Goal: Task Accomplishment & Management: Manage account settings

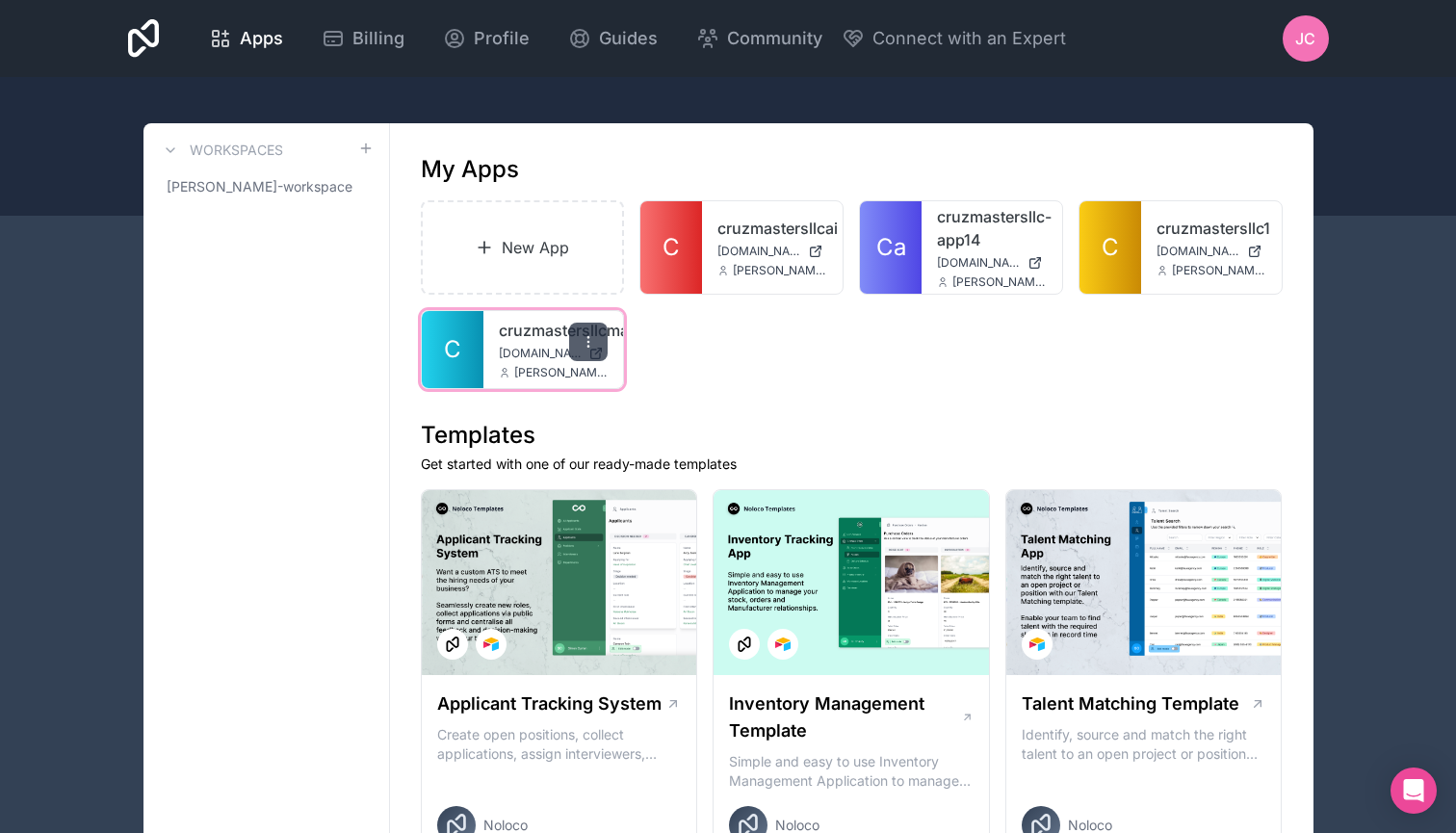
click at [594, 343] on icon at bounding box center [589, 342] width 16 height 16
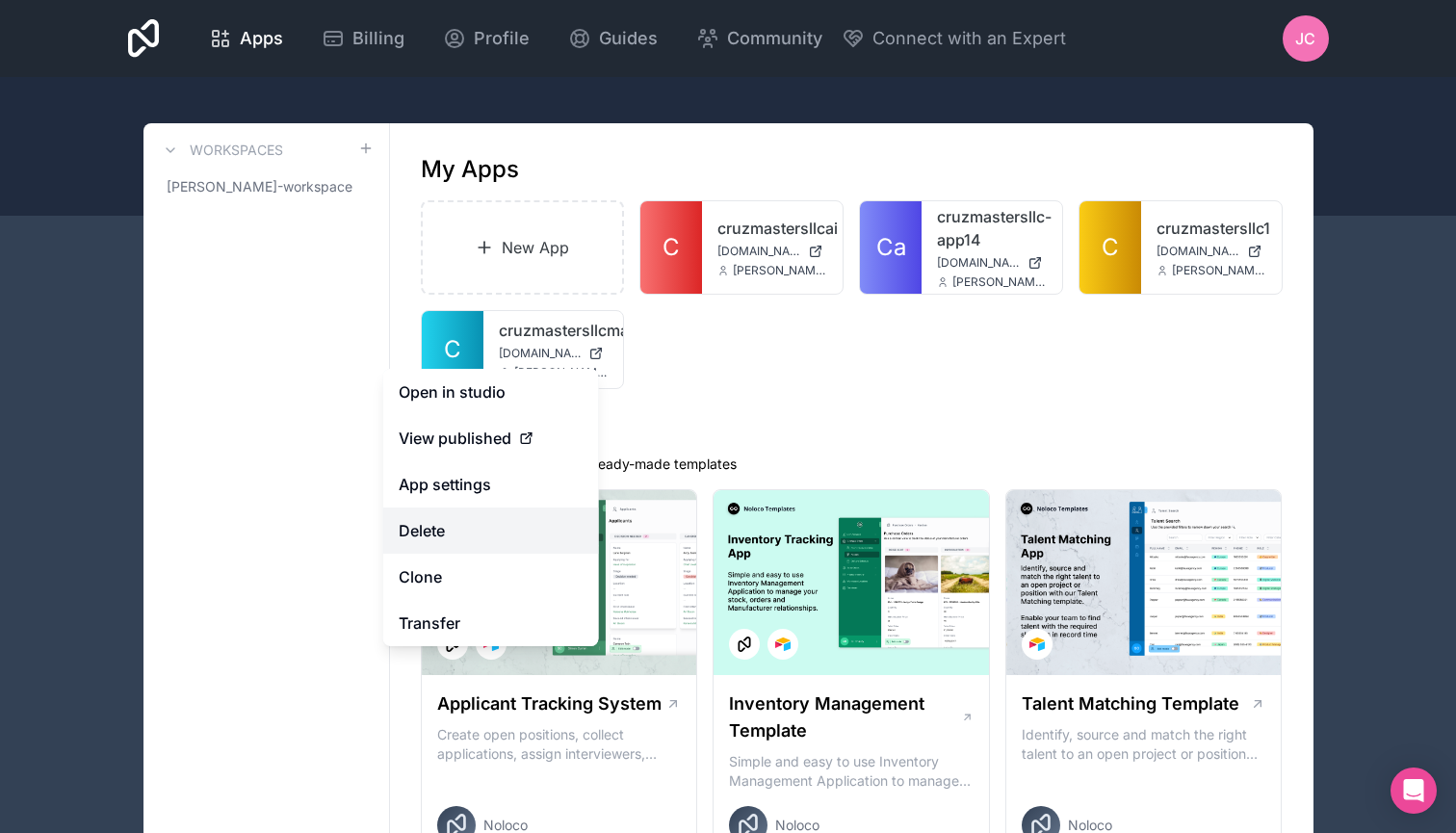
click at [442, 520] on button "Delete" at bounding box center [491, 530] width 216 height 46
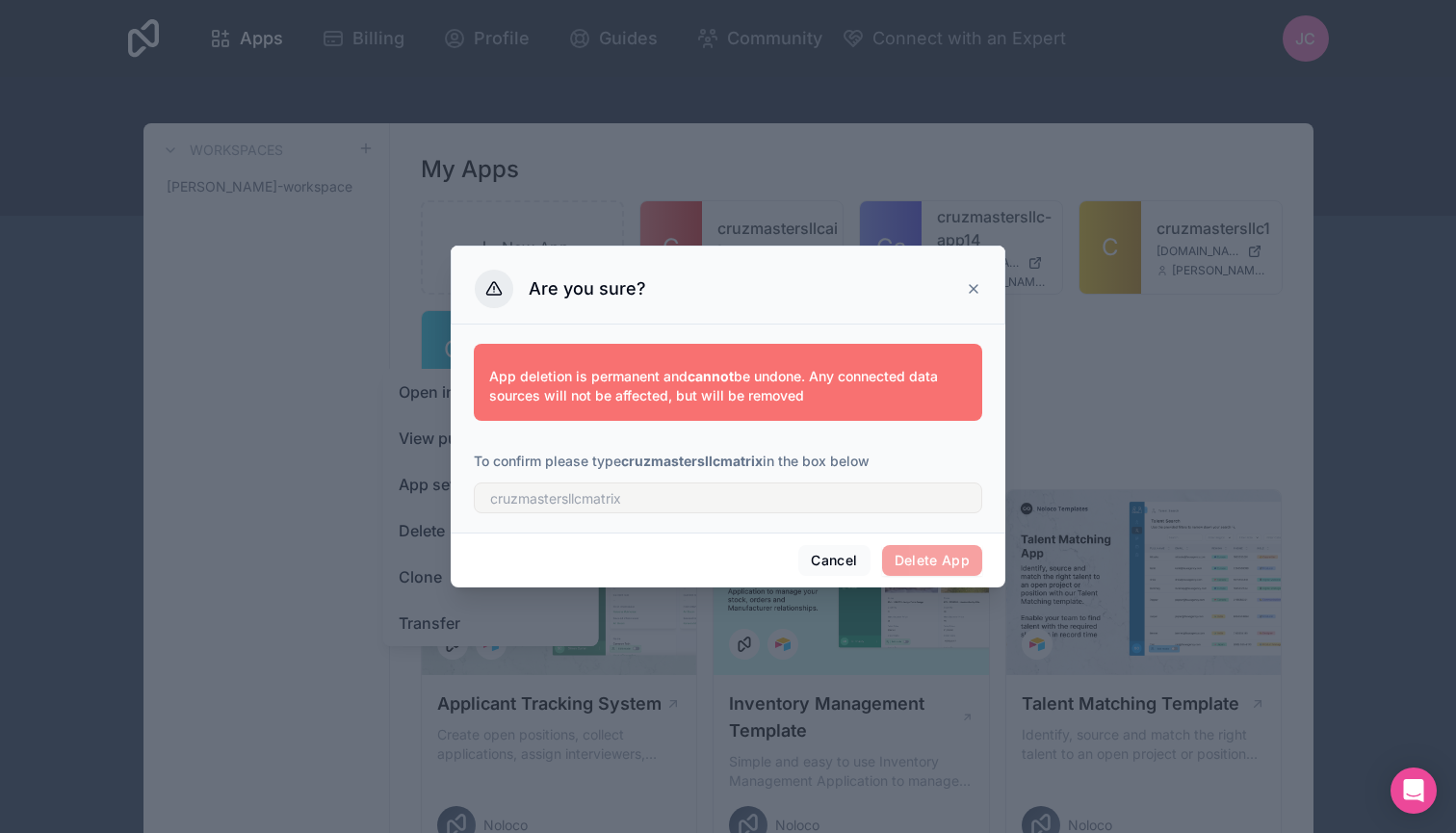
click at [782, 480] on div at bounding box center [728, 492] width 509 height 42
click at [766, 495] on input "text" at bounding box center [728, 497] width 509 height 30
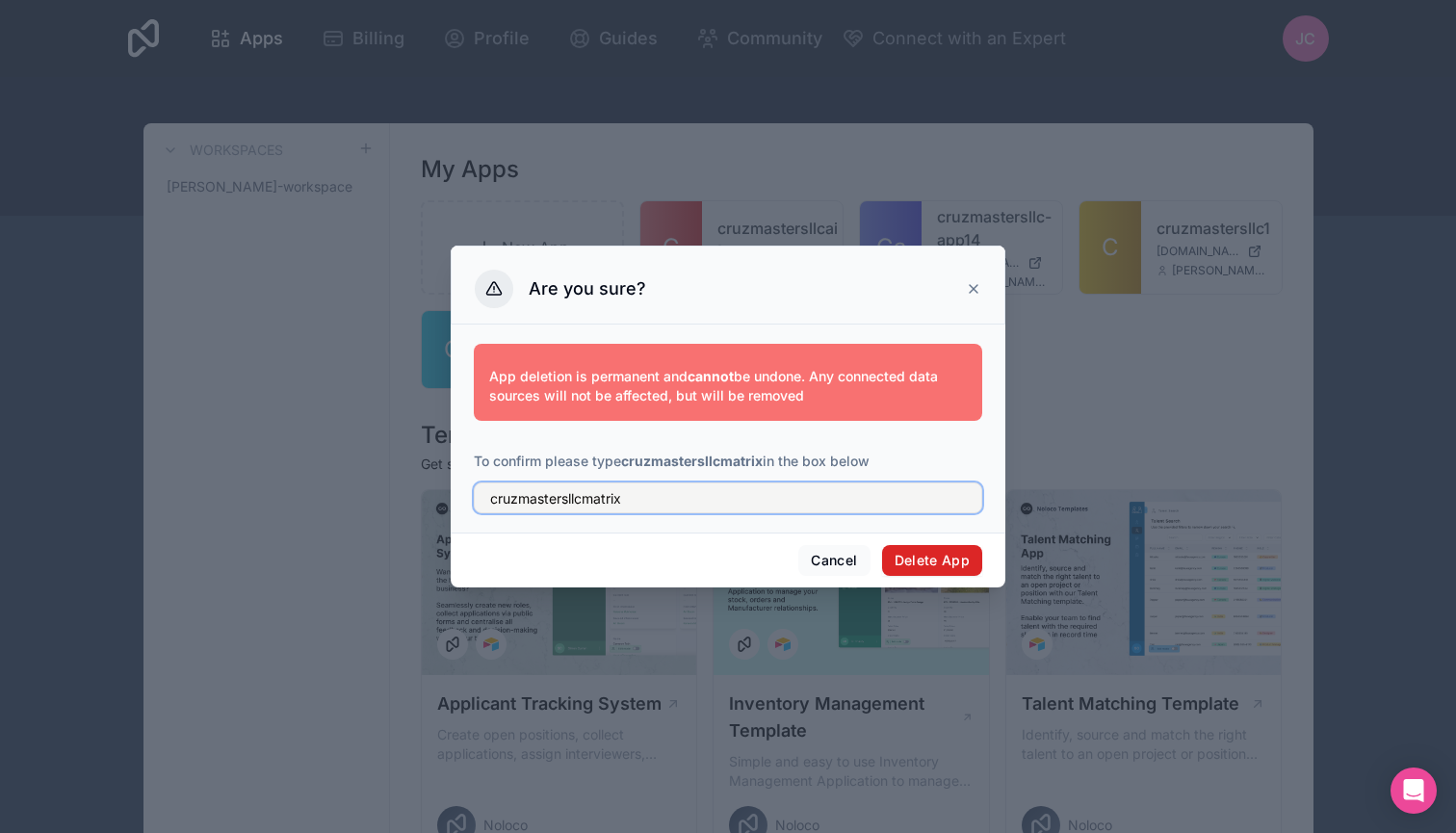
type input "cruzmastersllcmatrix"
click at [943, 572] on button "Delete App" at bounding box center [932, 560] width 101 height 30
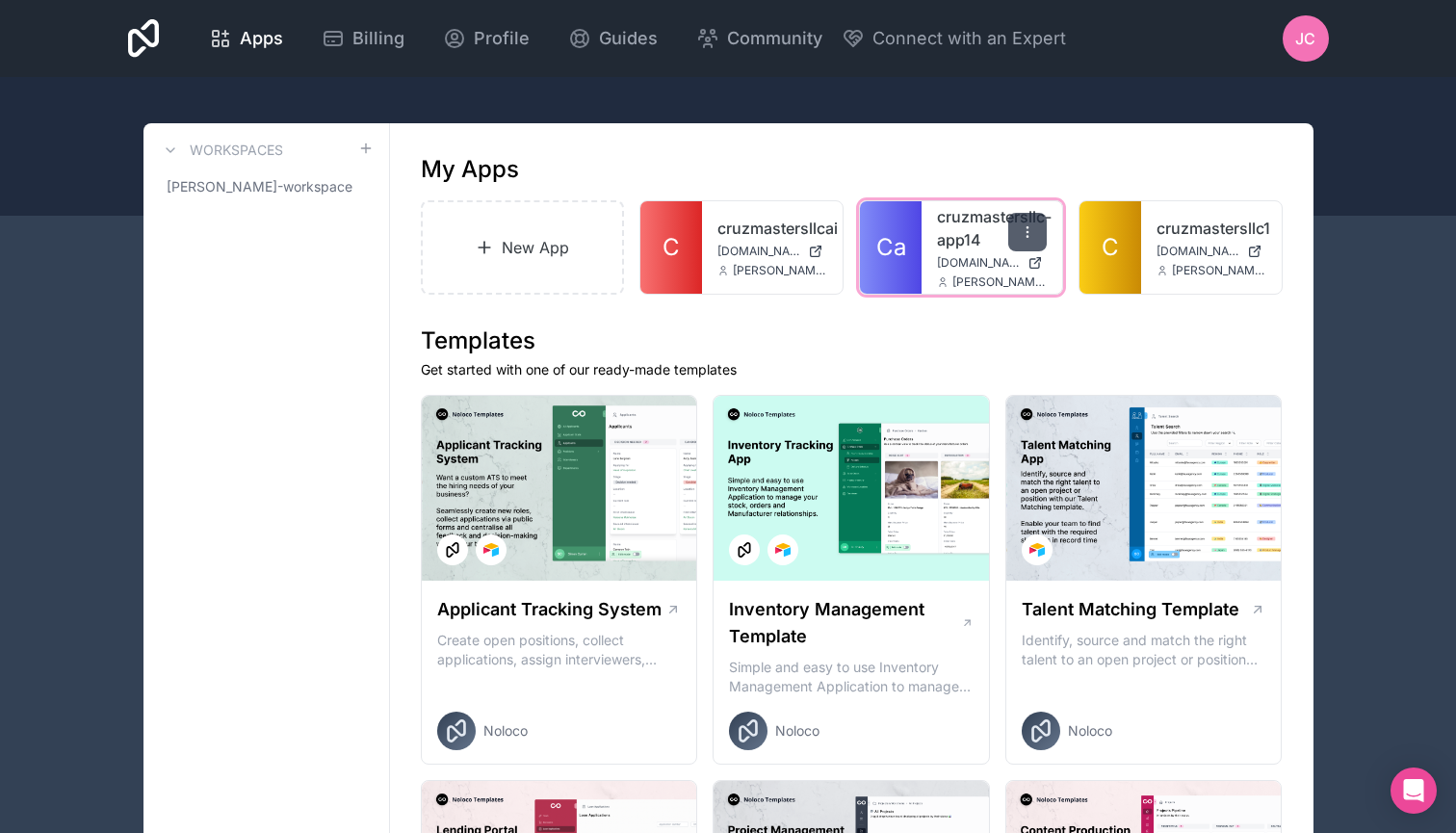
click at [1024, 231] on icon at bounding box center [1028, 232] width 16 height 16
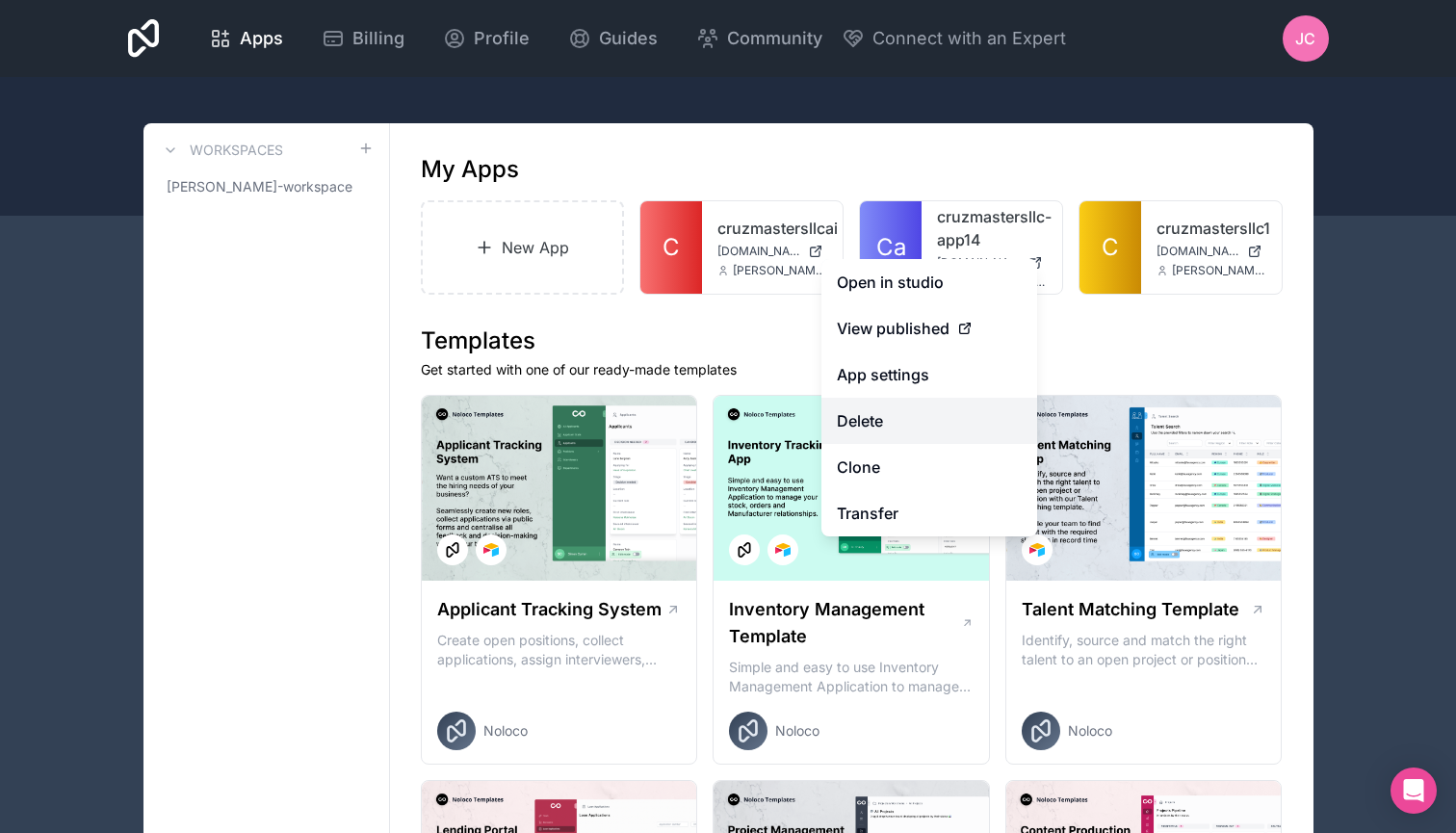
click at [893, 425] on button "Delete" at bounding box center [930, 420] width 216 height 46
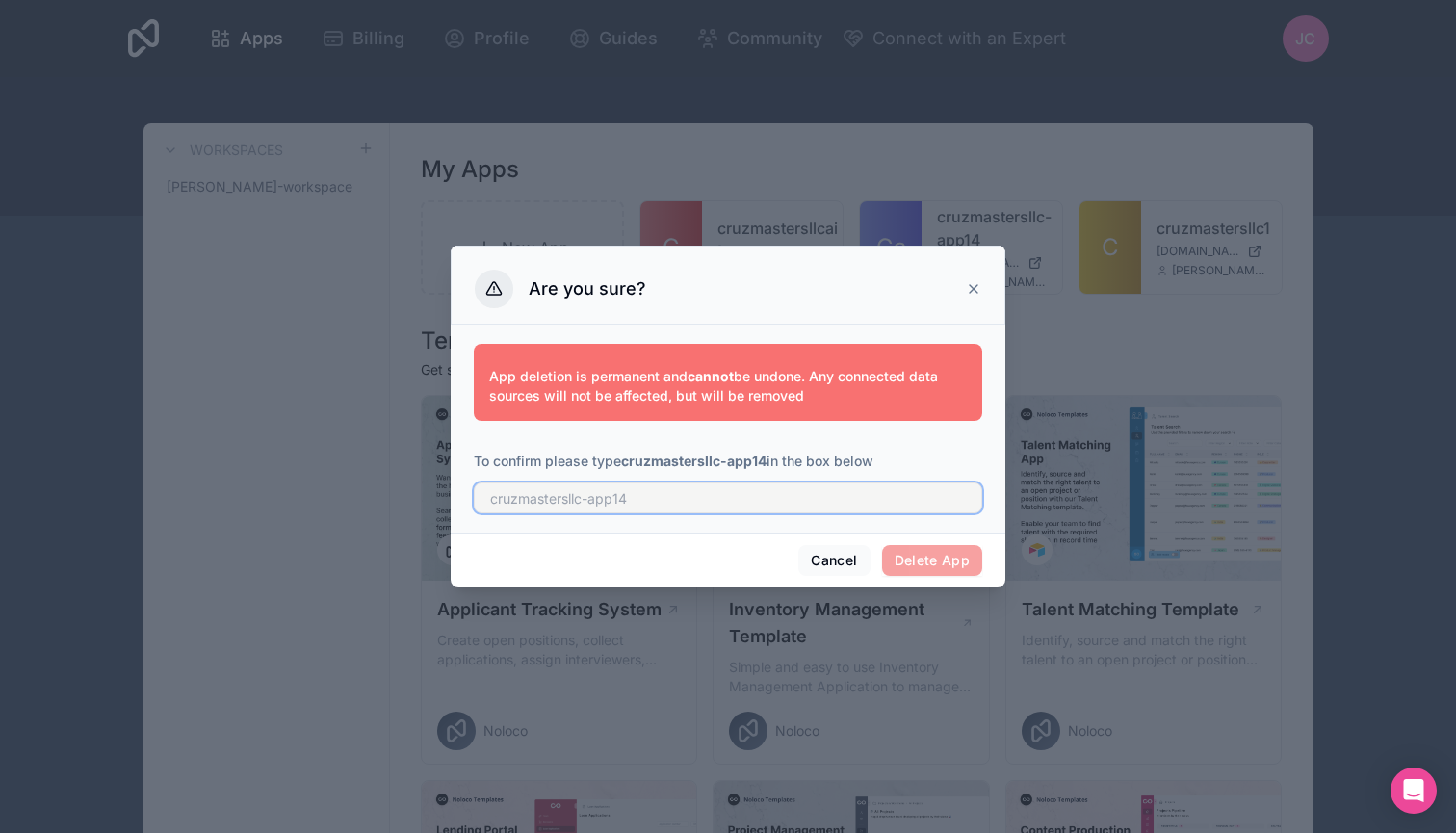
click at [844, 494] on input "text" at bounding box center [728, 497] width 509 height 30
type input "cruzmastersllc-app14"
click at [968, 555] on button "Delete App" at bounding box center [932, 560] width 101 height 30
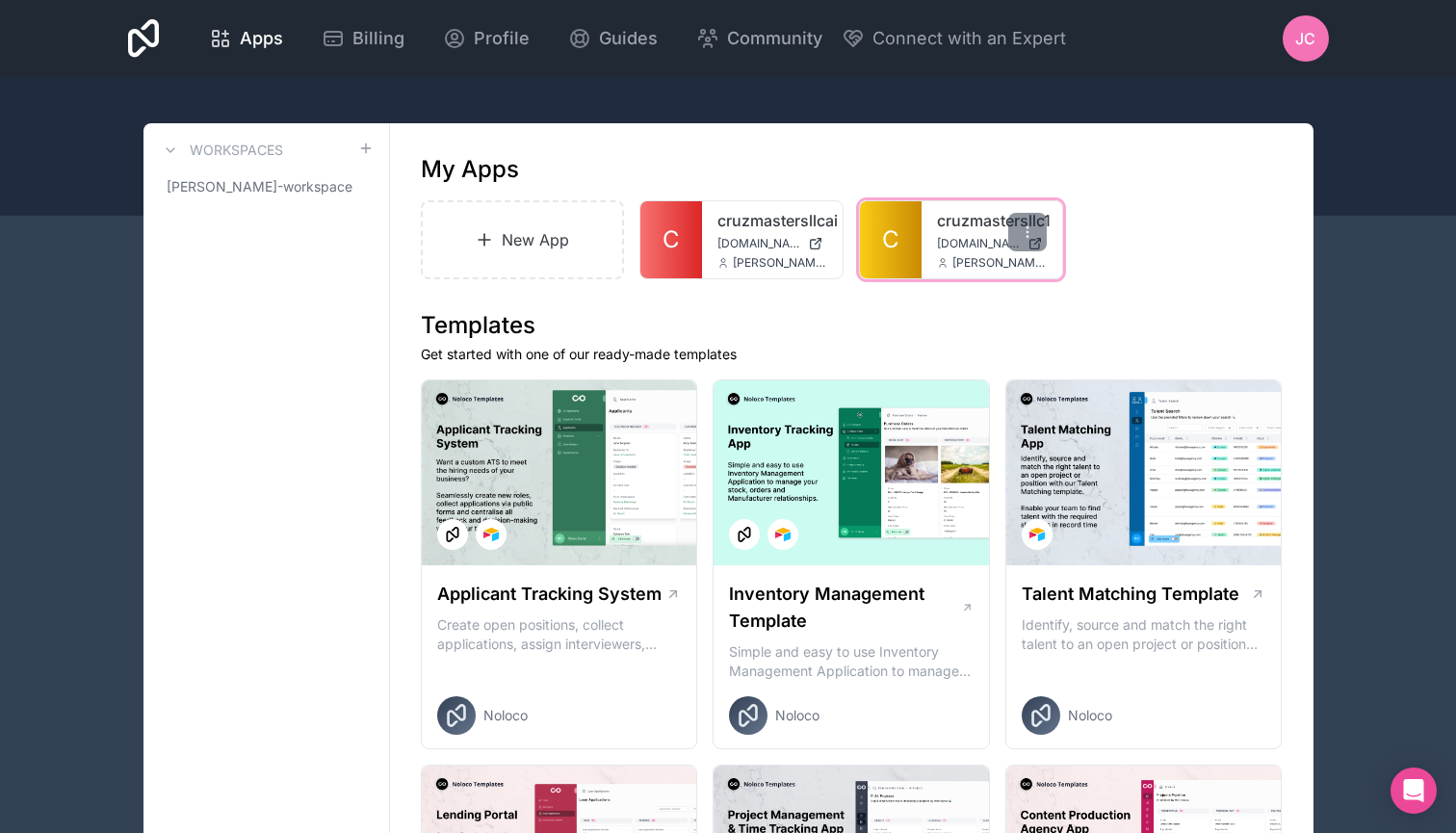
click at [976, 247] on span "[DOMAIN_NAME]" at bounding box center [978, 244] width 83 height 16
click at [1028, 232] on icon at bounding box center [1027, 231] width 1 height 1
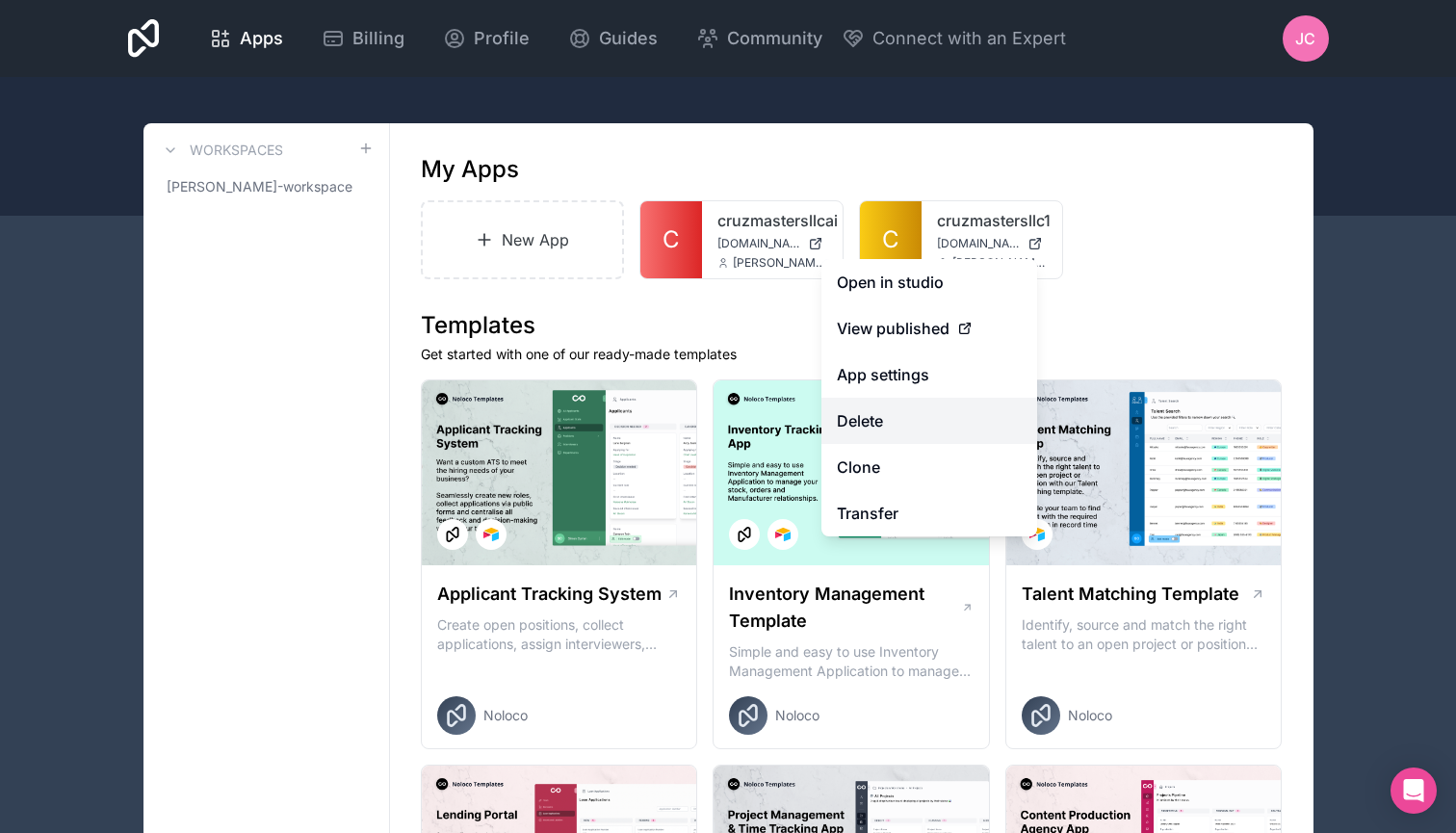
click at [921, 415] on button "Delete" at bounding box center [930, 420] width 216 height 46
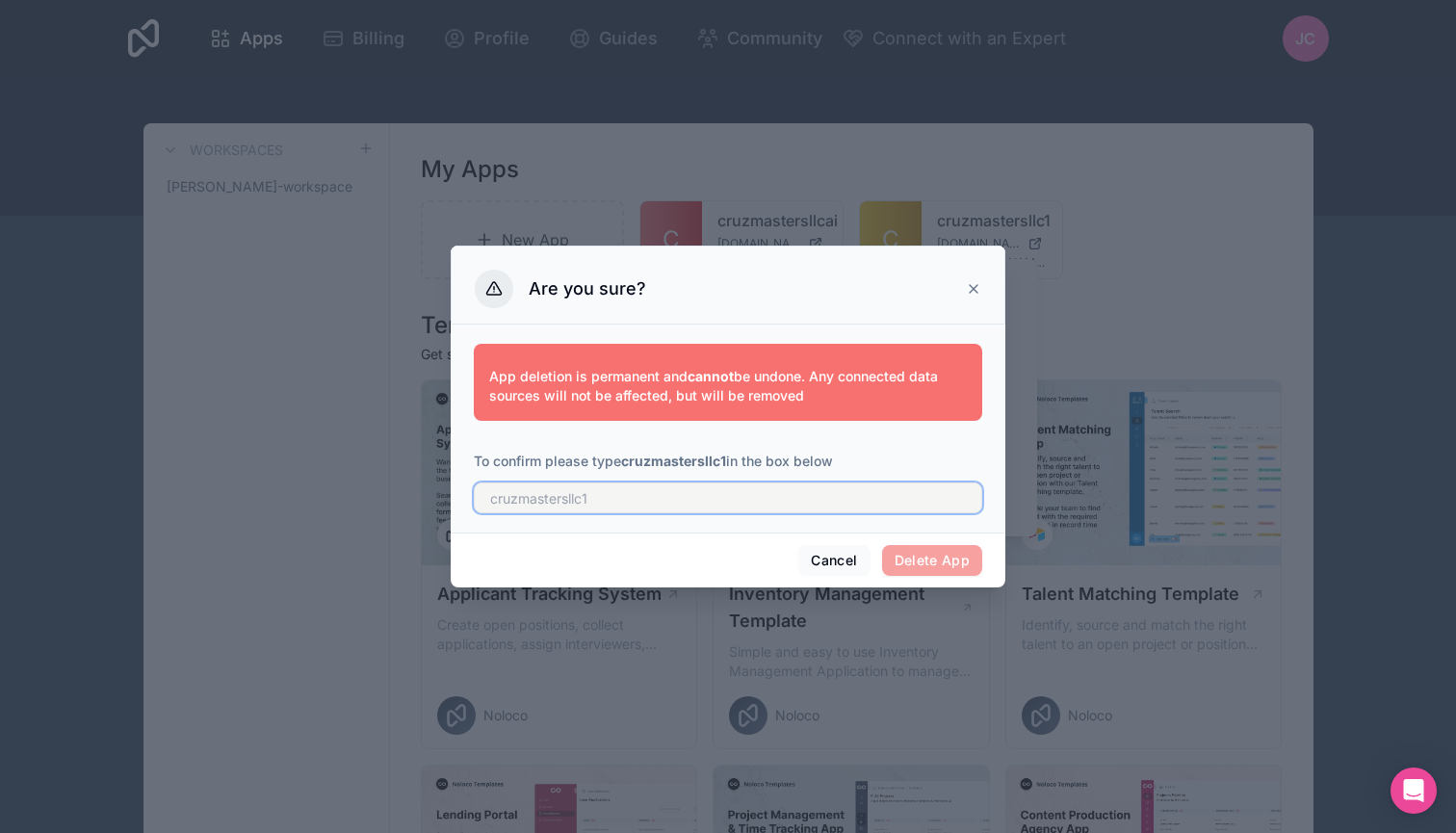
click at [826, 503] on input "text" at bounding box center [728, 497] width 509 height 30
type input "cruzmastersllc1"
click at [920, 561] on button "Delete App" at bounding box center [932, 560] width 101 height 30
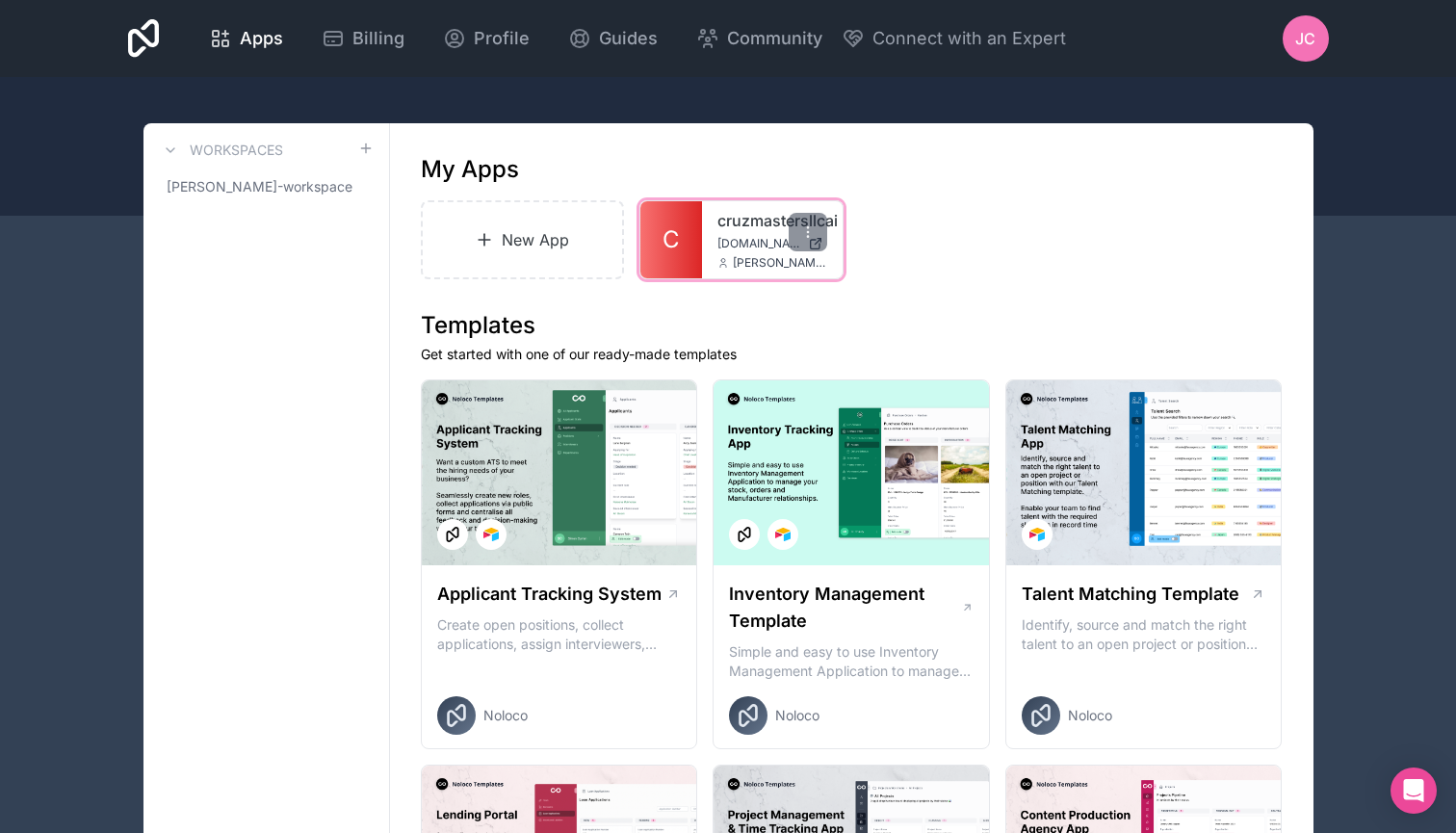
click at [748, 240] on span "[DOMAIN_NAME]" at bounding box center [758, 244] width 83 height 16
